Goal: Navigation & Orientation: Find specific page/section

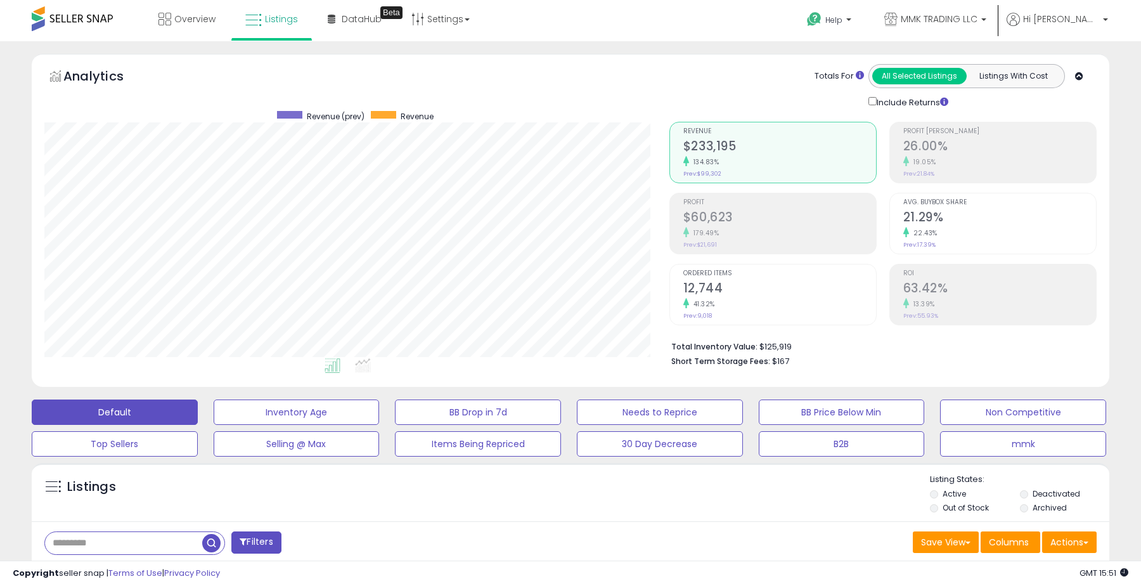
scroll to position [260, 624]
drag, startPoint x: 264, startPoint y: 32, endPoint x: 334, endPoint y: 29, distance: 69.8
click at [264, 32] on link "Listings" at bounding box center [272, 19] width 72 height 38
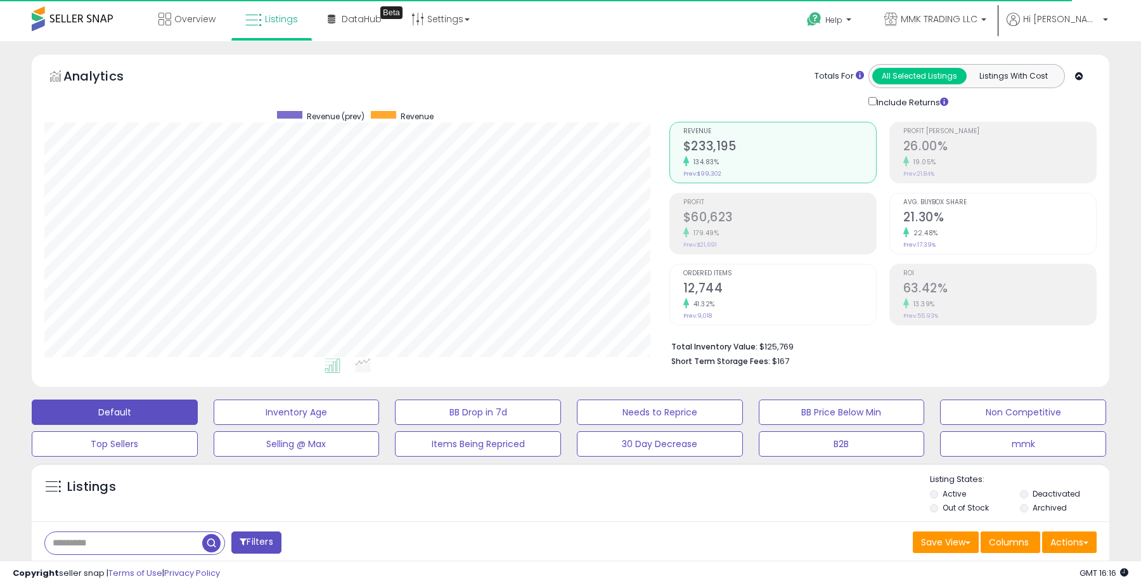
scroll to position [260, 624]
click at [270, 19] on span "Listings" at bounding box center [281, 19] width 33 height 13
